Goal: Find specific page/section: Find specific page/section

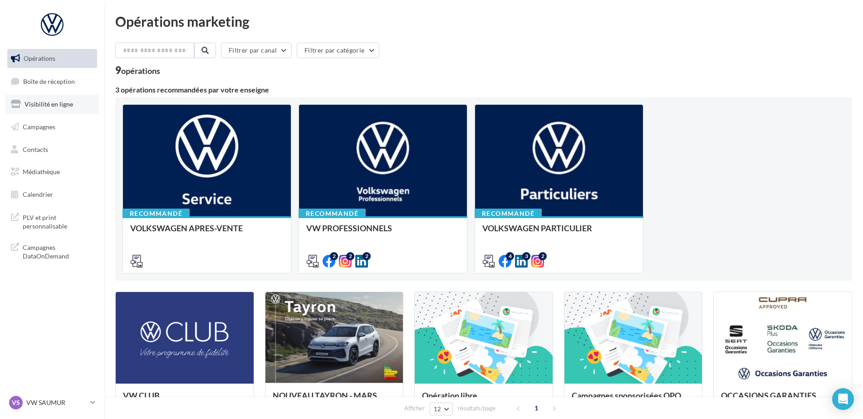
click at [59, 102] on span "Visibilité en ligne" at bounding box center [49, 104] width 49 height 8
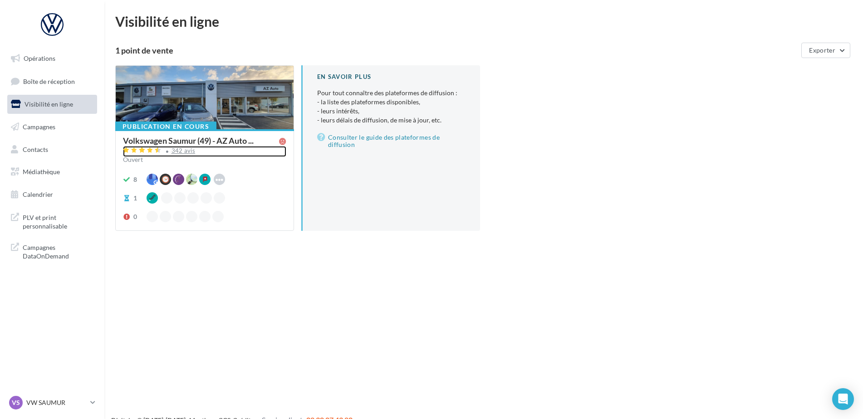
click at [174, 152] on div "342 avis" at bounding box center [184, 151] width 24 height 6
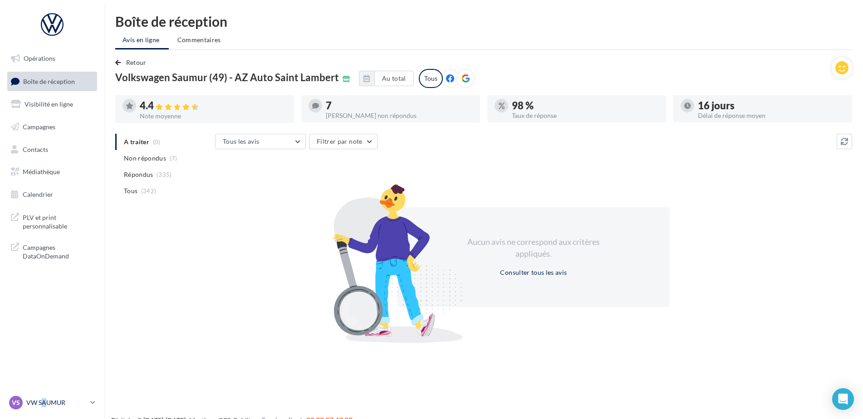
click at [44, 401] on p "VW SAUMUR" at bounding box center [56, 402] width 60 height 9
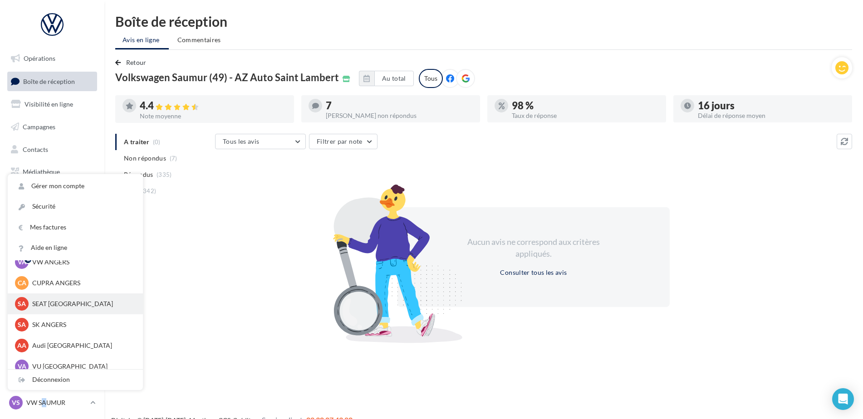
scroll to position [84, 0]
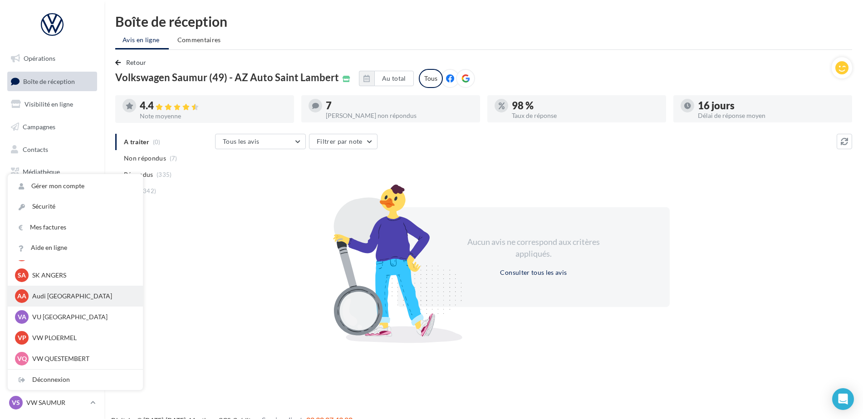
click at [62, 297] on p "Audi [GEOGRAPHIC_DATA]" at bounding box center [82, 296] width 100 height 9
